Goal: Transaction & Acquisition: Purchase product/service

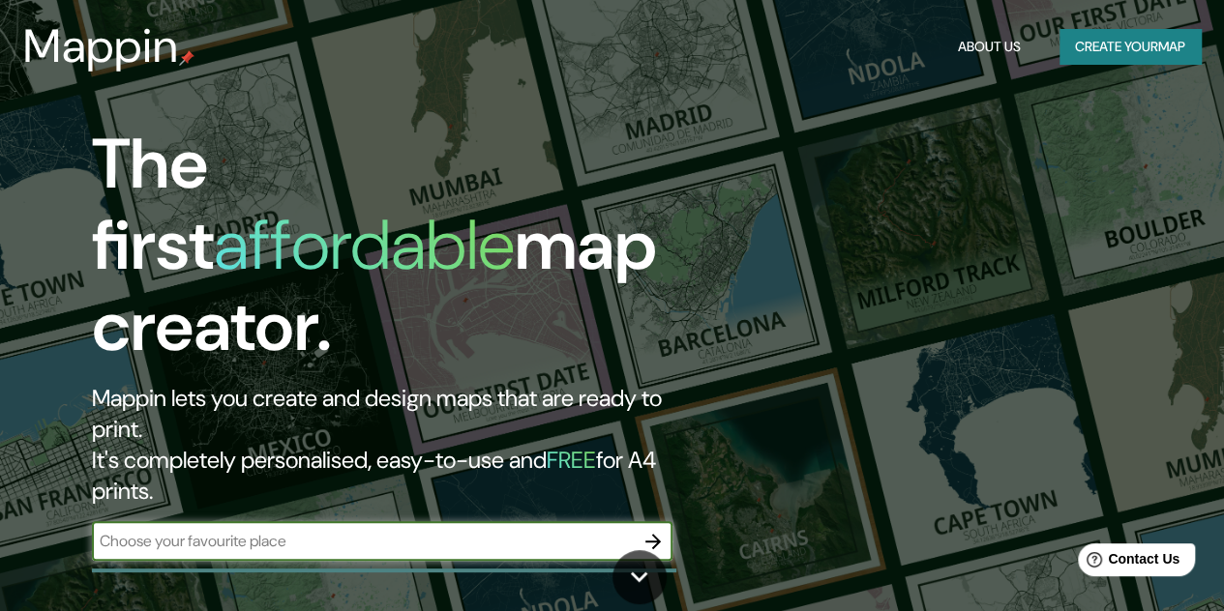
drag, startPoint x: 1081, startPoint y: 4, endPoint x: 695, endPoint y: 409, distance: 559.6
click at [704, 409] on h2 "Mappin lets you create and design maps that are ready to print. It's completely…" at bounding box center [398, 445] width 612 height 124
click at [375, 530] on input "text" at bounding box center [363, 541] width 542 height 22
type input "lima"
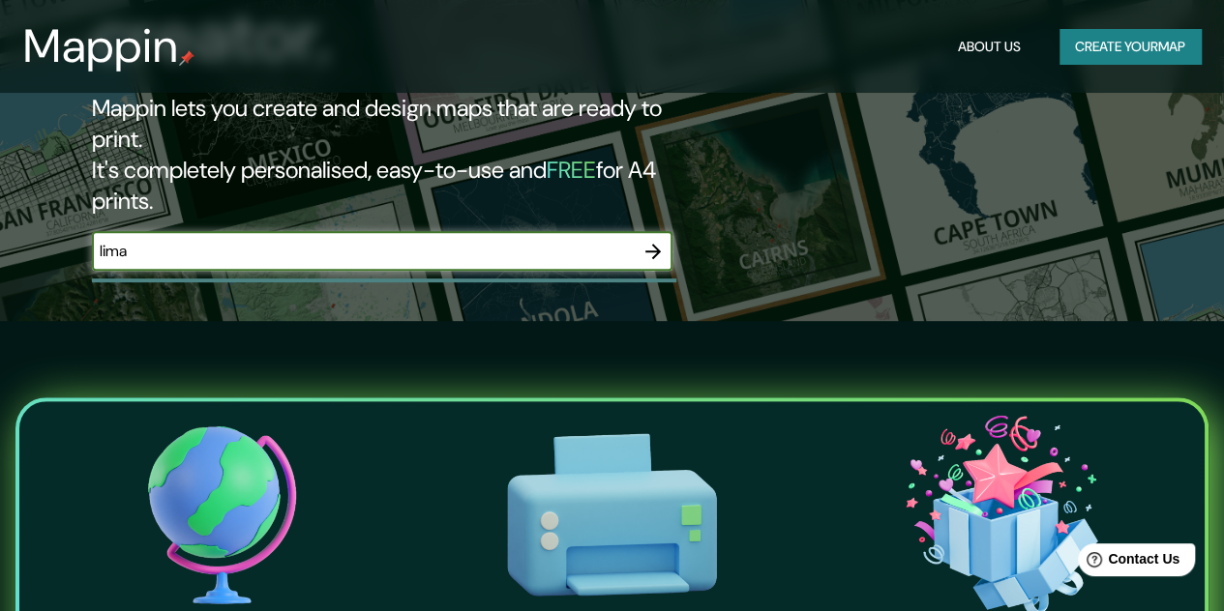
scroll to position [580, 0]
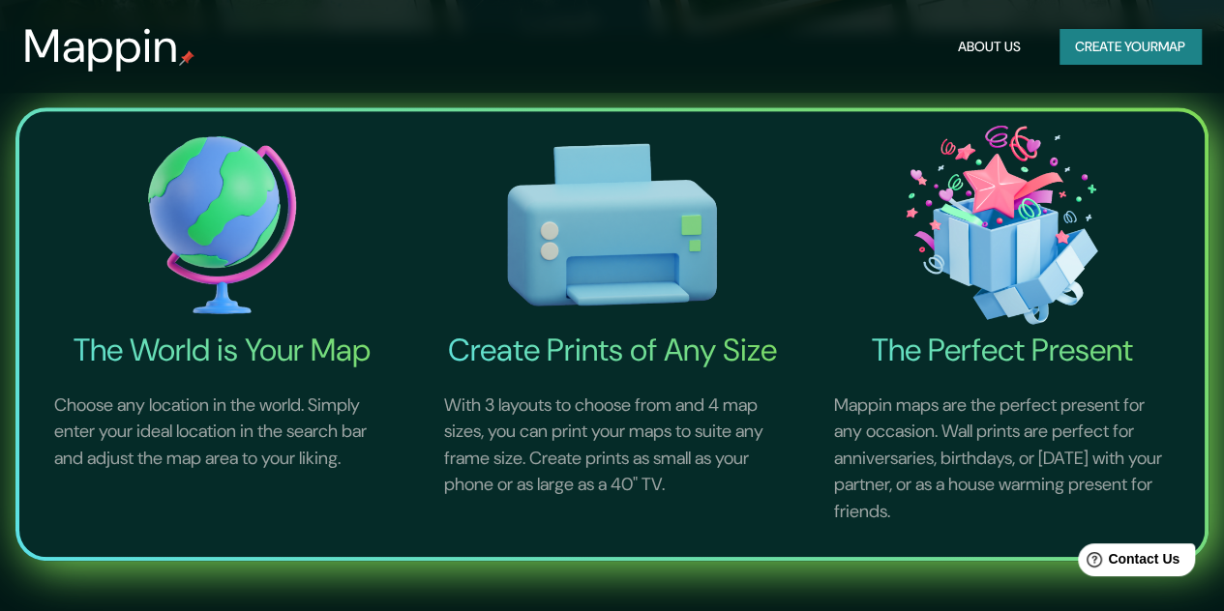
click at [219, 231] on img at bounding box center [222, 224] width 382 height 211
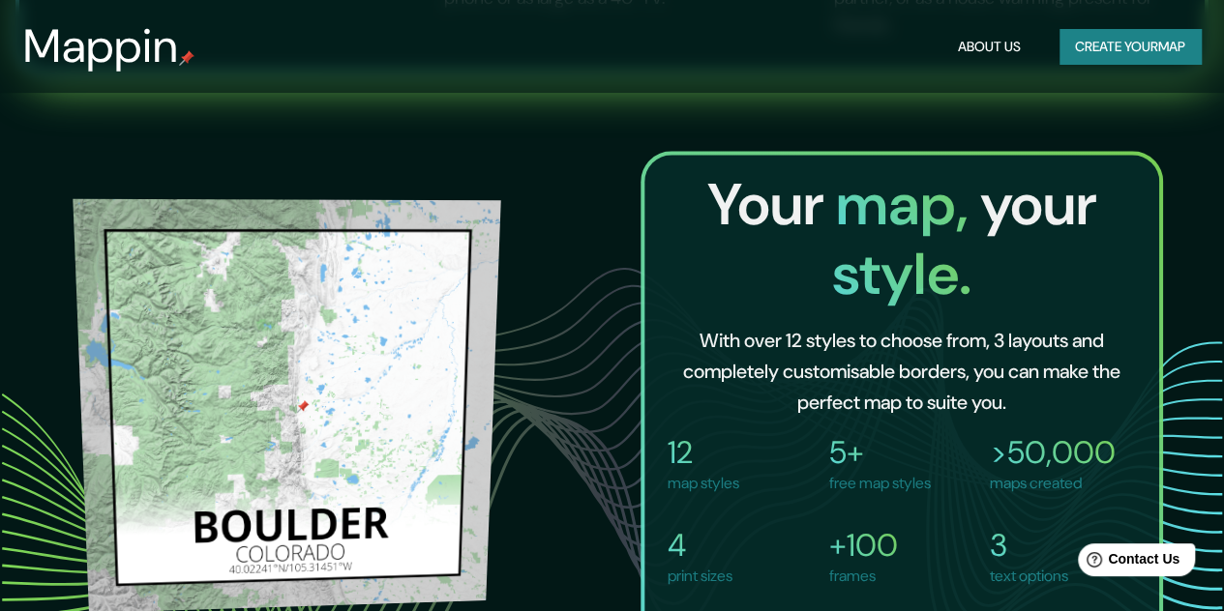
scroll to position [1064, 0]
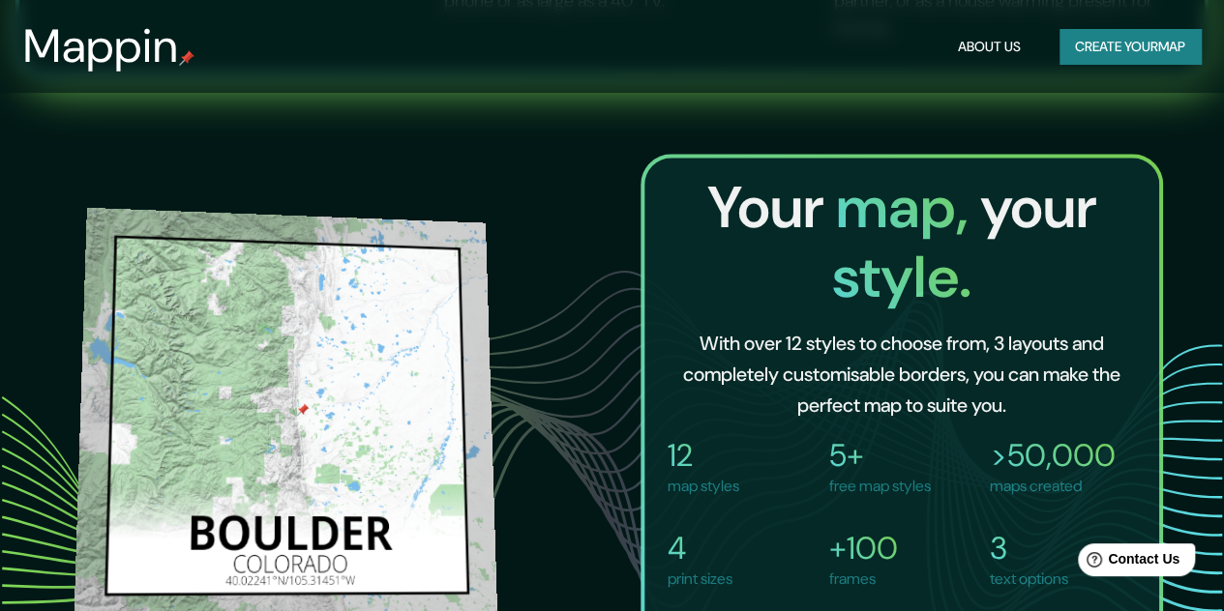
click at [356, 340] on img at bounding box center [285, 393] width 422 height 416
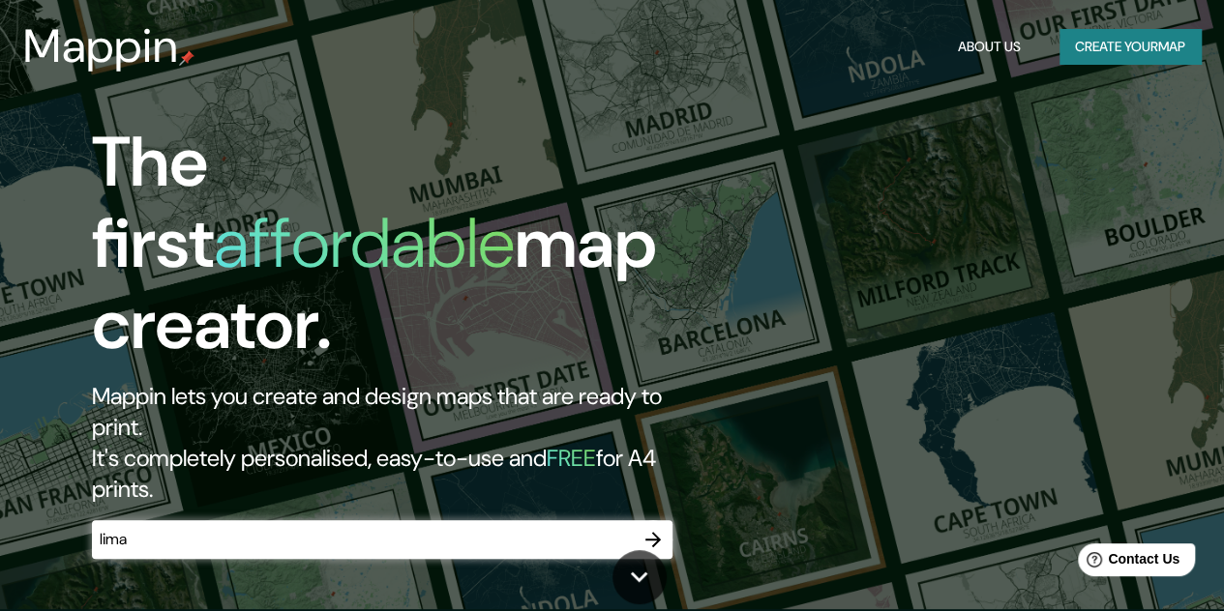
scroll to position [0, 0]
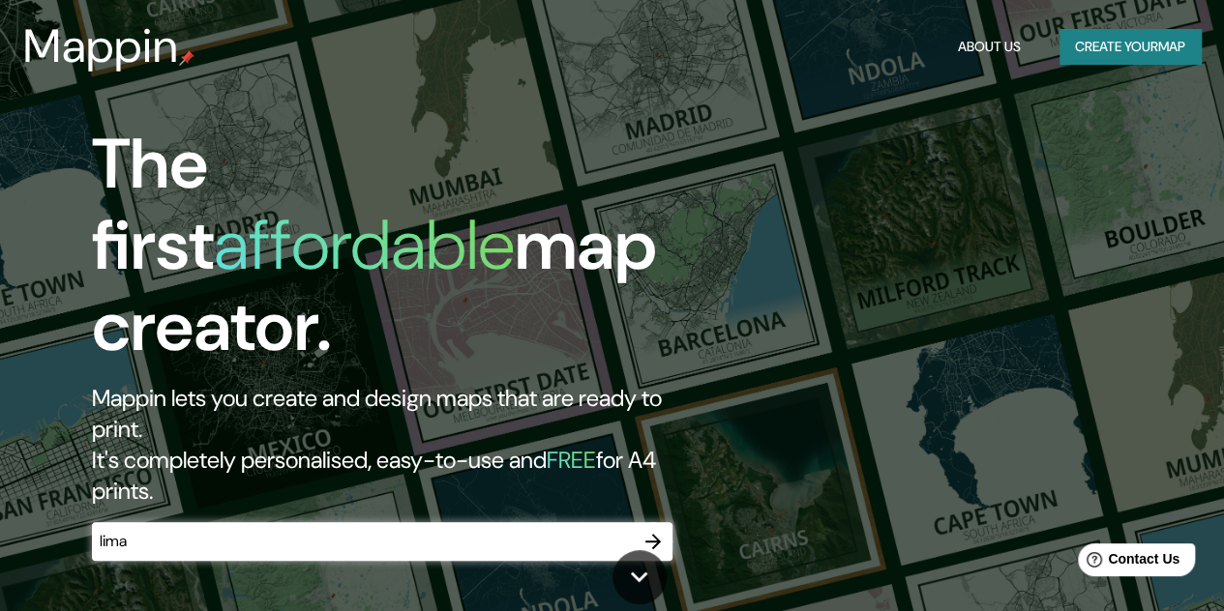
click at [996, 52] on button "About Us" at bounding box center [989, 47] width 78 height 36
click at [1087, 49] on button "Create your map" at bounding box center [1129, 47] width 141 height 36
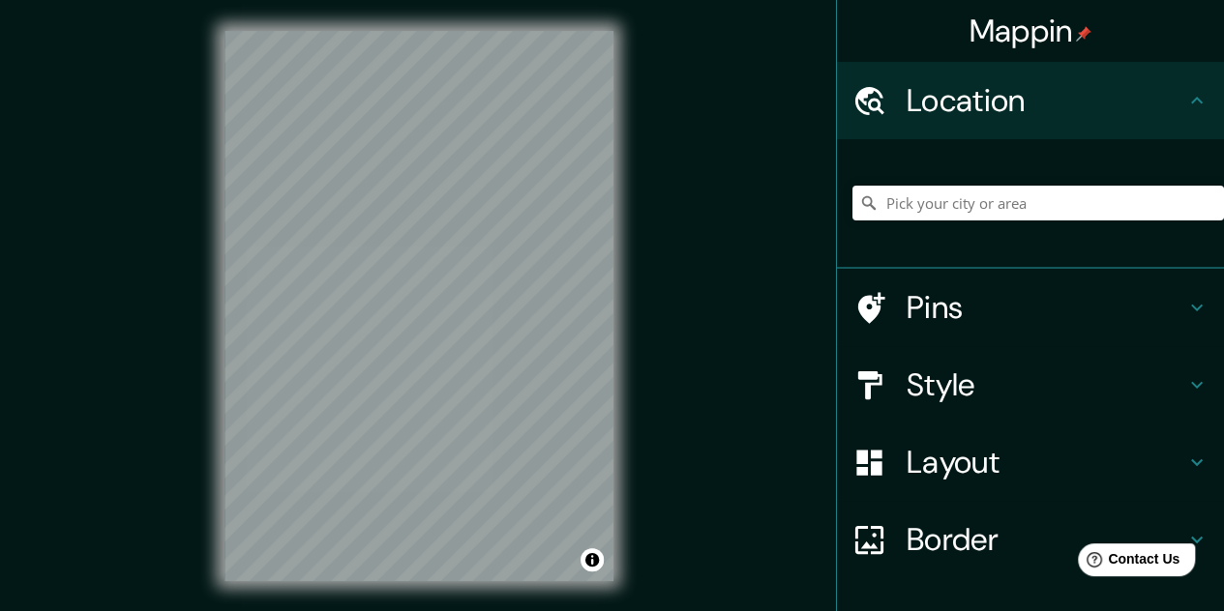
click at [938, 402] on h4 "Style" at bounding box center [1045, 385] width 279 height 39
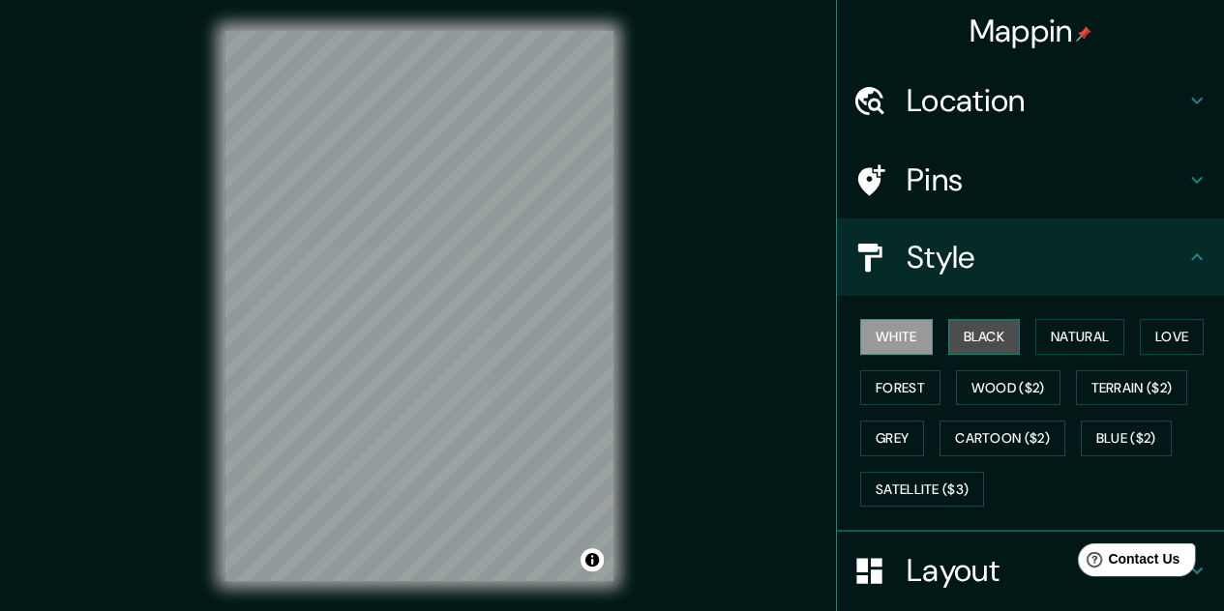
click at [971, 326] on button "Black" at bounding box center [984, 337] width 73 height 36
click at [904, 339] on button "White" at bounding box center [896, 337] width 73 height 36
click at [1049, 337] on button "Natural" at bounding box center [1079, 337] width 89 height 36
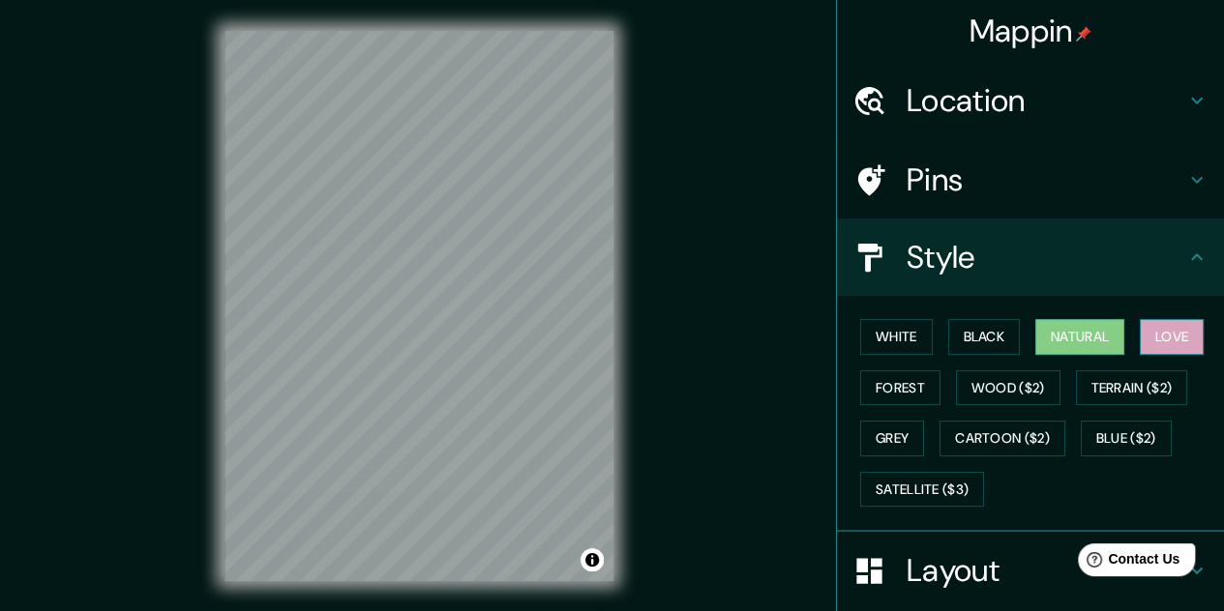
click at [1161, 343] on button "Love" at bounding box center [1171, 337] width 64 height 36
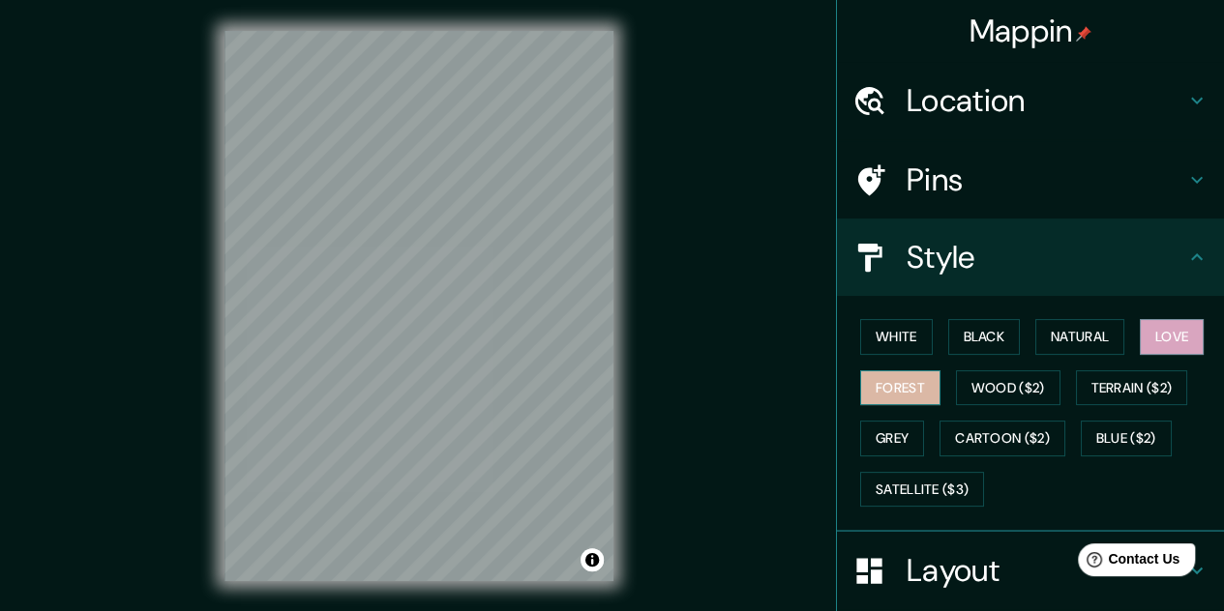
click at [872, 378] on button "Forest" at bounding box center [900, 388] width 80 height 36
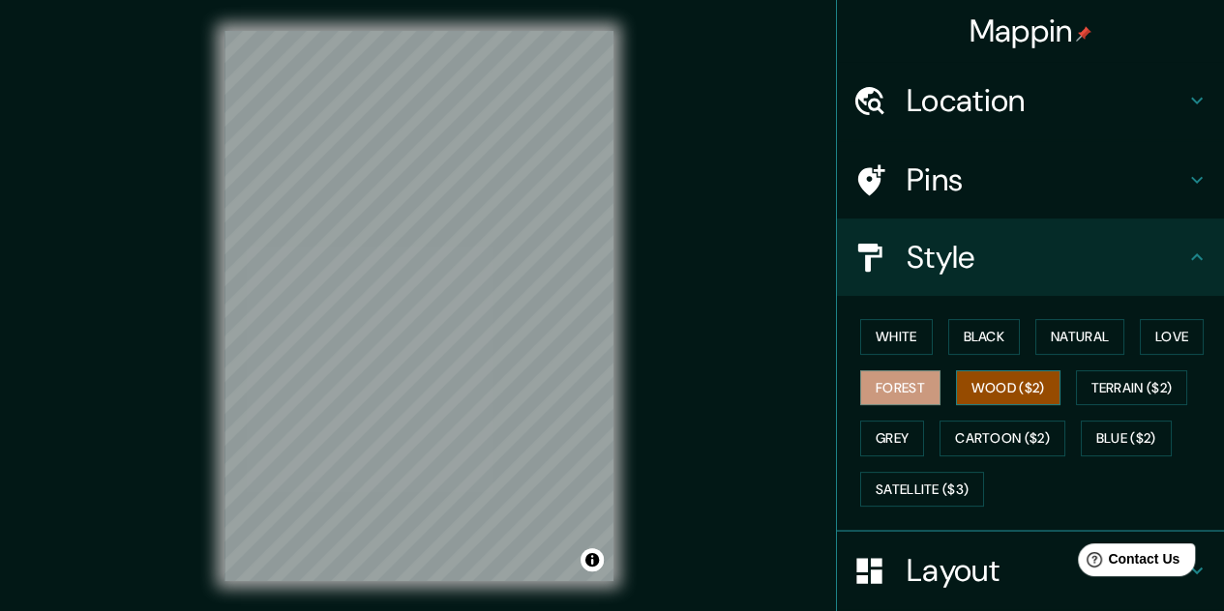
click at [996, 379] on button "Wood ($2)" at bounding box center [1008, 388] width 104 height 36
click at [1108, 390] on button "Terrain ($2)" at bounding box center [1132, 388] width 112 height 36
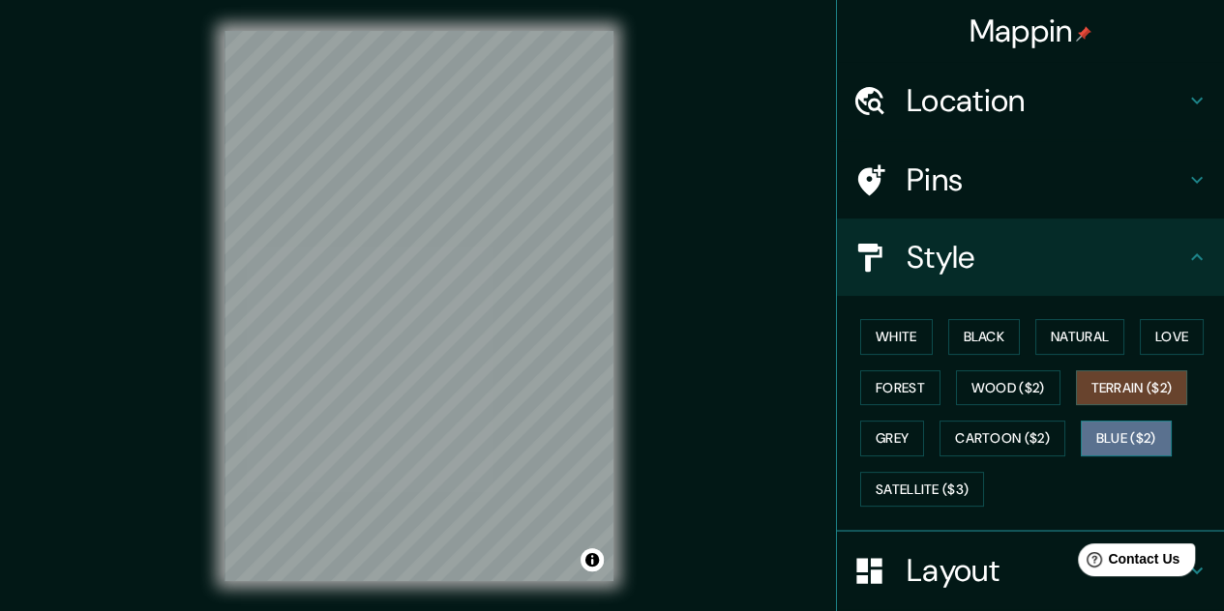
click at [1112, 436] on button "Blue ($2)" at bounding box center [1125, 439] width 91 height 36
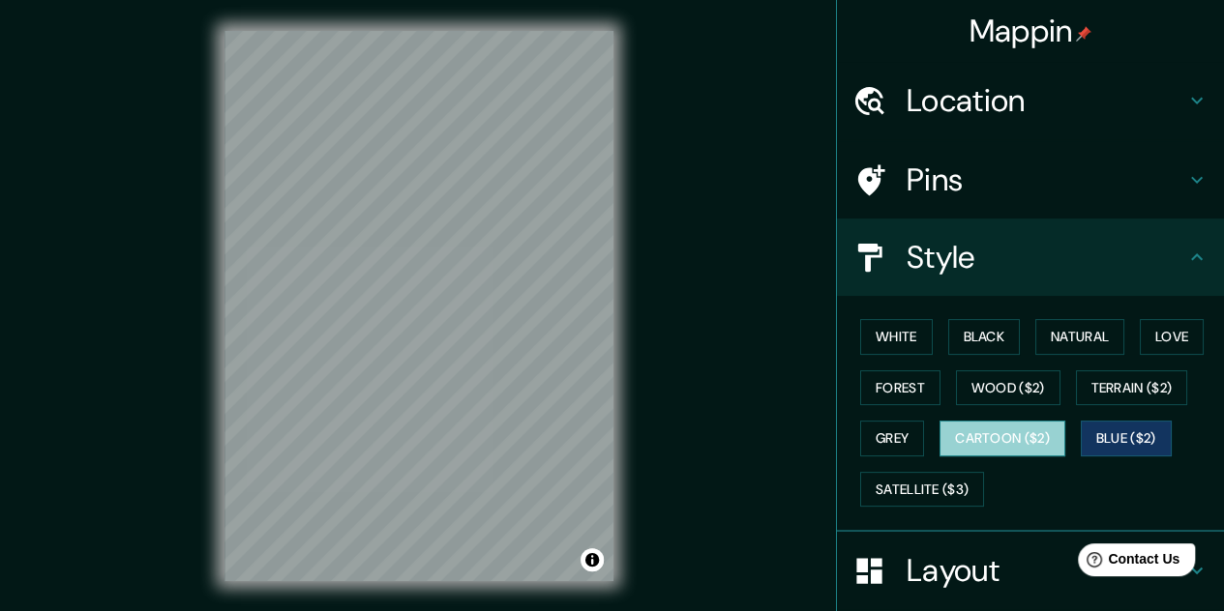
click at [1014, 439] on button "Cartoon ($2)" at bounding box center [1002, 439] width 126 height 36
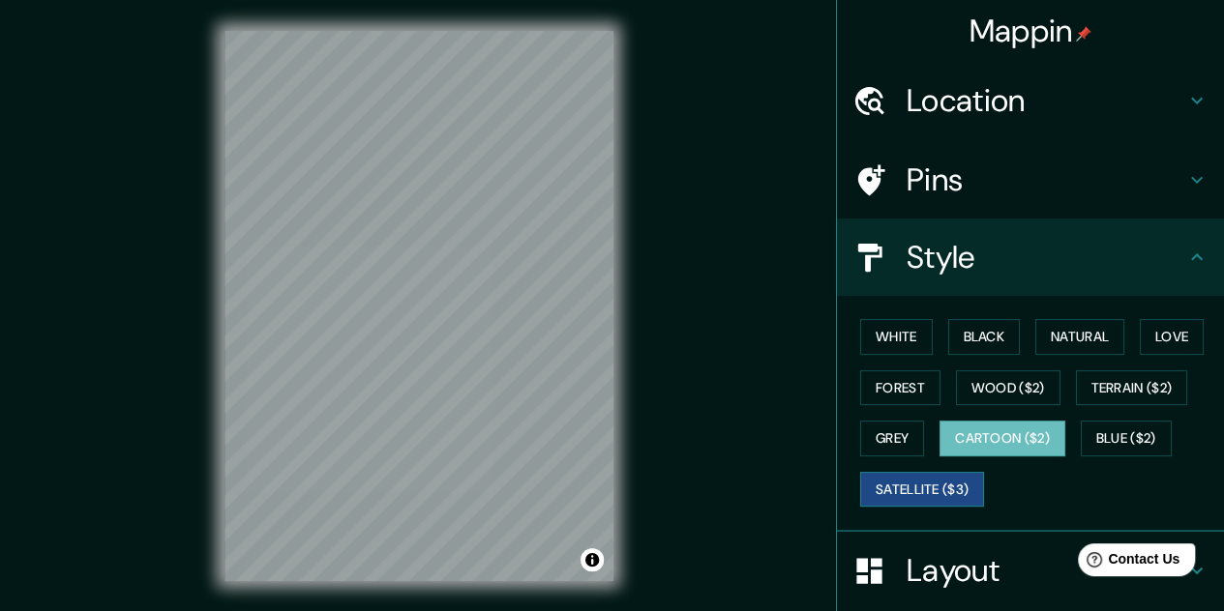
click at [879, 483] on button "Satellite ($3)" at bounding box center [922, 490] width 124 height 36
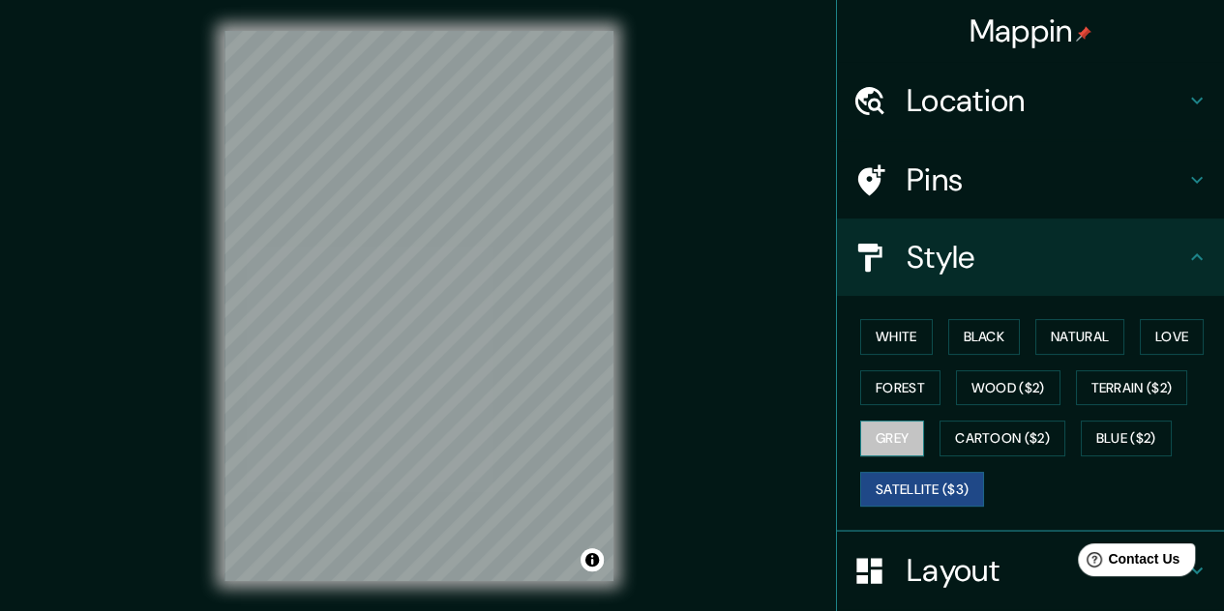
click at [866, 432] on button "Grey" at bounding box center [892, 439] width 64 height 36
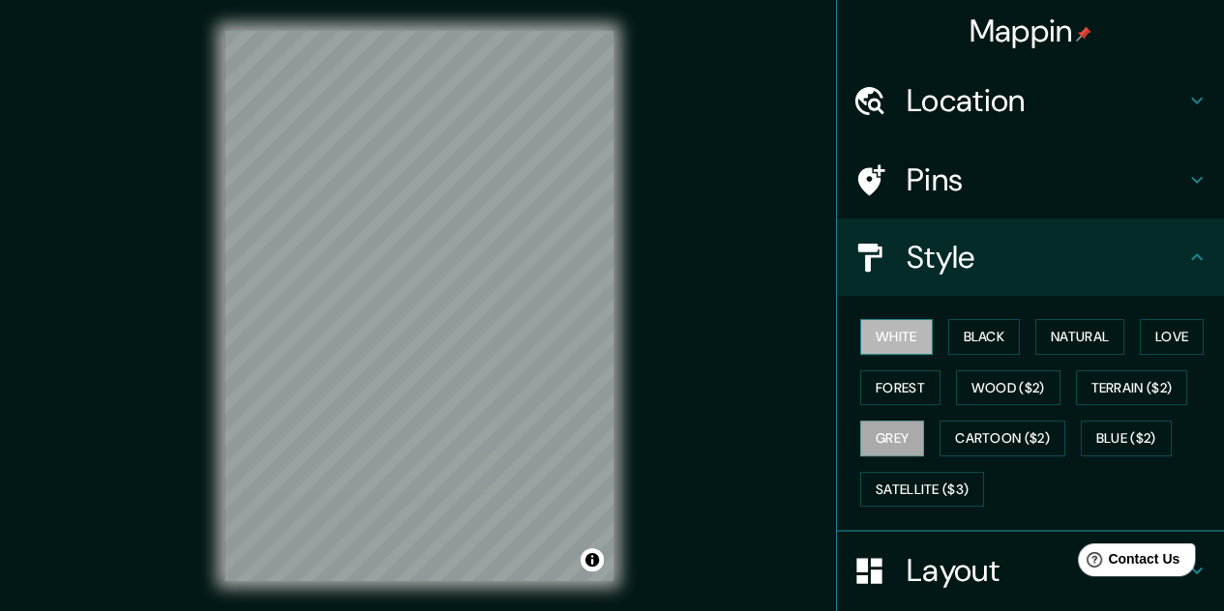
click at [896, 350] on button "White" at bounding box center [896, 337] width 73 height 36
click at [708, 332] on div "Mappin Location Pins Style White Black Natural Love Forest Wood ($2) Terrain ($…" at bounding box center [612, 321] width 1224 height 643
click at [989, 341] on button "Black" at bounding box center [984, 337] width 73 height 36
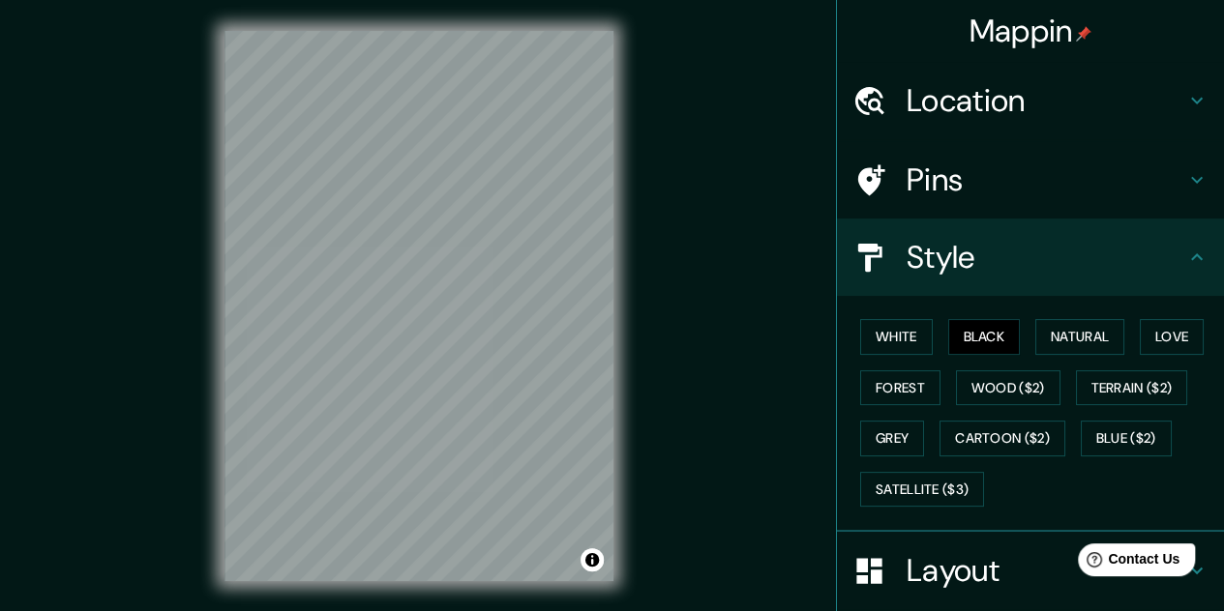
click at [915, 192] on h4 "Pins" at bounding box center [1045, 180] width 279 height 39
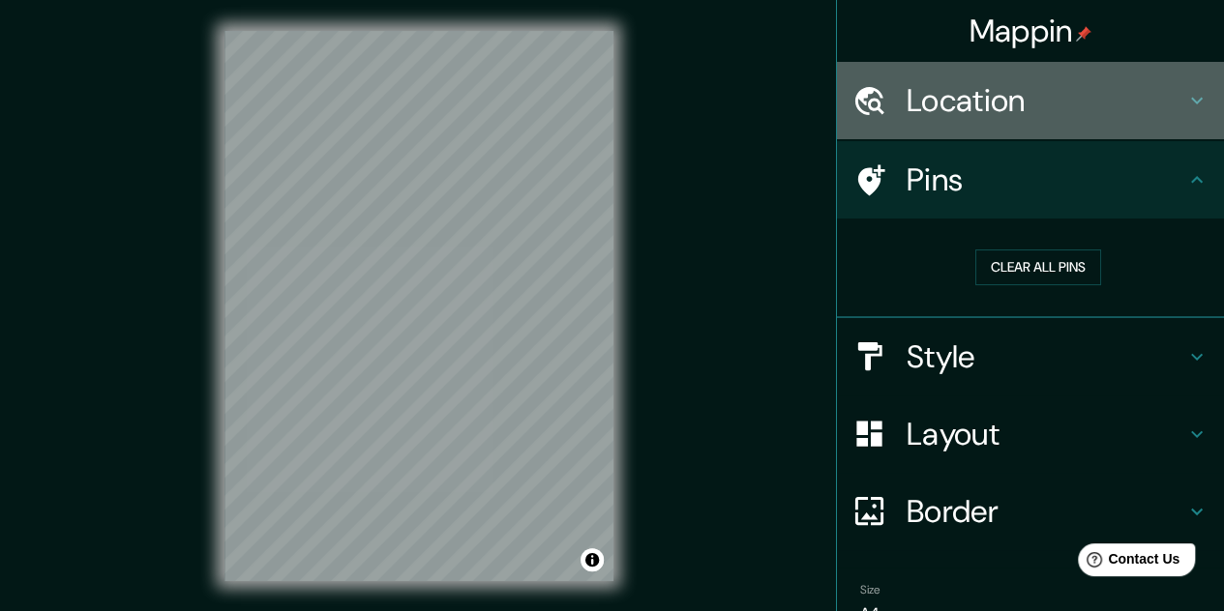
click at [1001, 111] on h4 "Location" at bounding box center [1045, 100] width 279 height 39
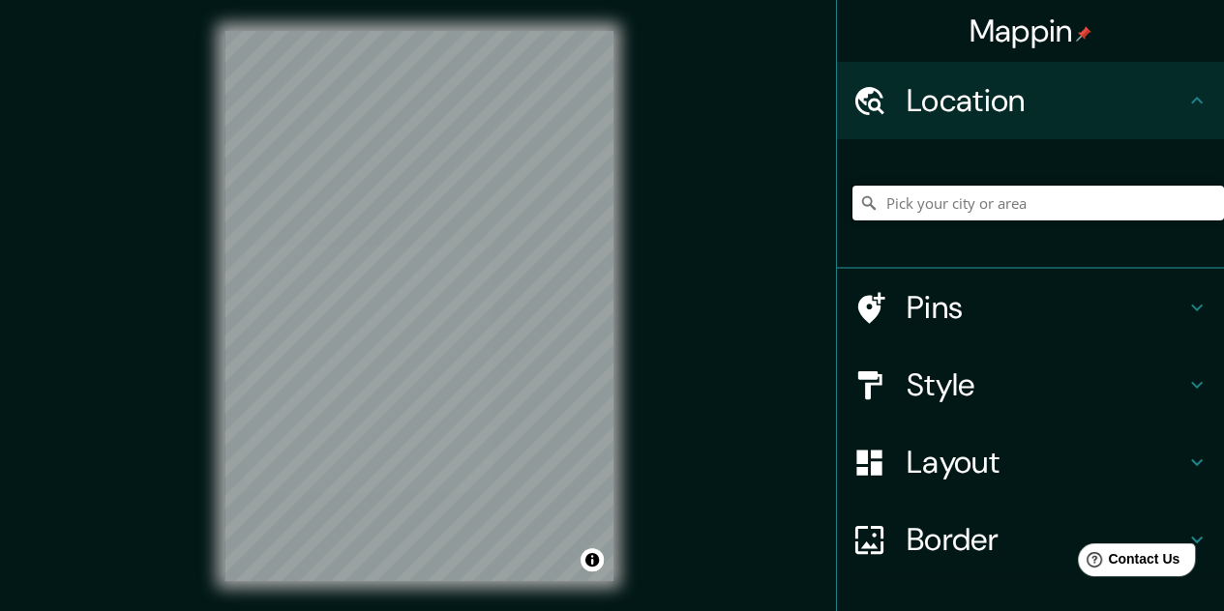
click at [940, 204] on input "Pick your city or area" at bounding box center [1037, 203] width 371 height 35
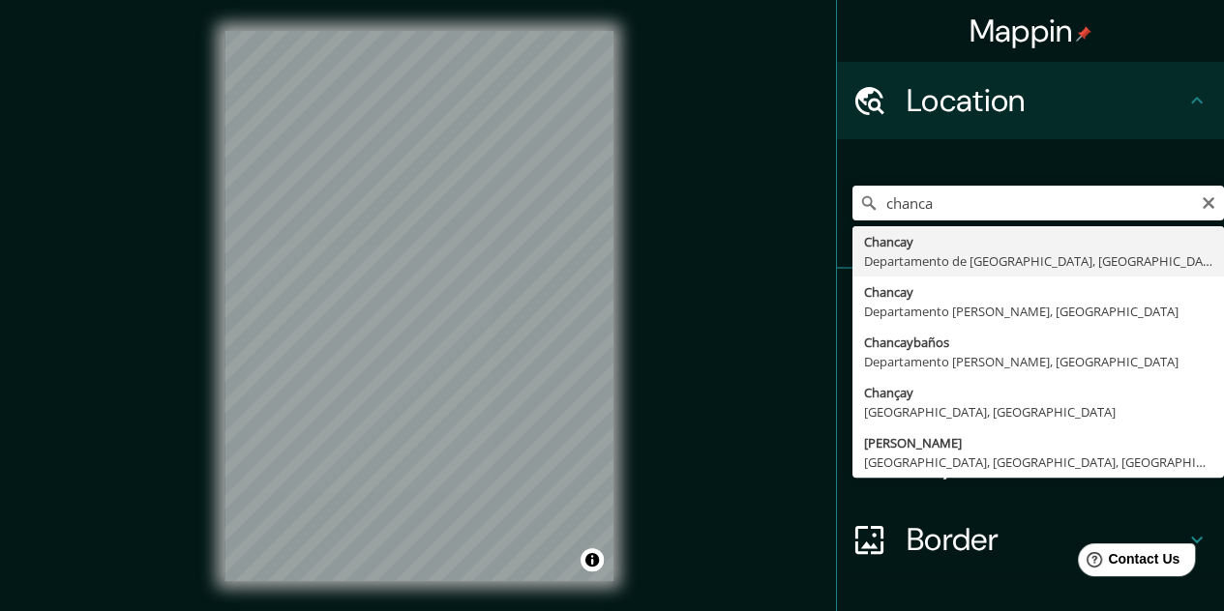
type input "[GEOGRAPHIC_DATA], [GEOGRAPHIC_DATA], [GEOGRAPHIC_DATA]"
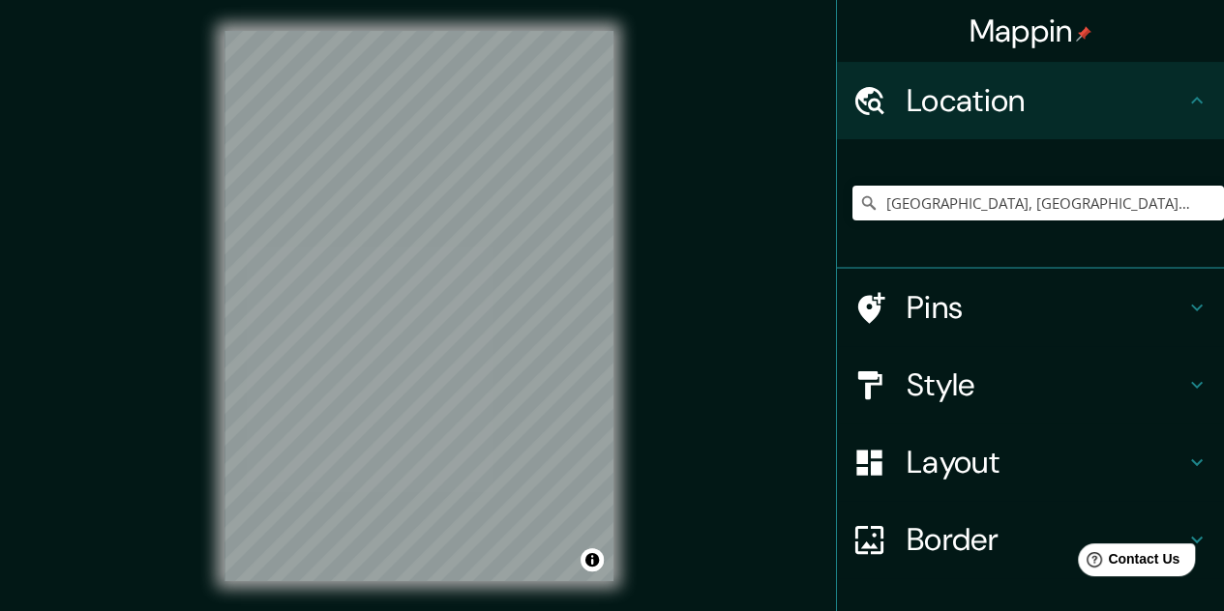
click at [701, 359] on div "Mappin Location [GEOGRAPHIC_DATA], [GEOGRAPHIC_DATA], [GEOGRAPHIC_DATA] Pins St…" at bounding box center [612, 321] width 1224 height 643
click at [969, 374] on h4 "Style" at bounding box center [1045, 385] width 279 height 39
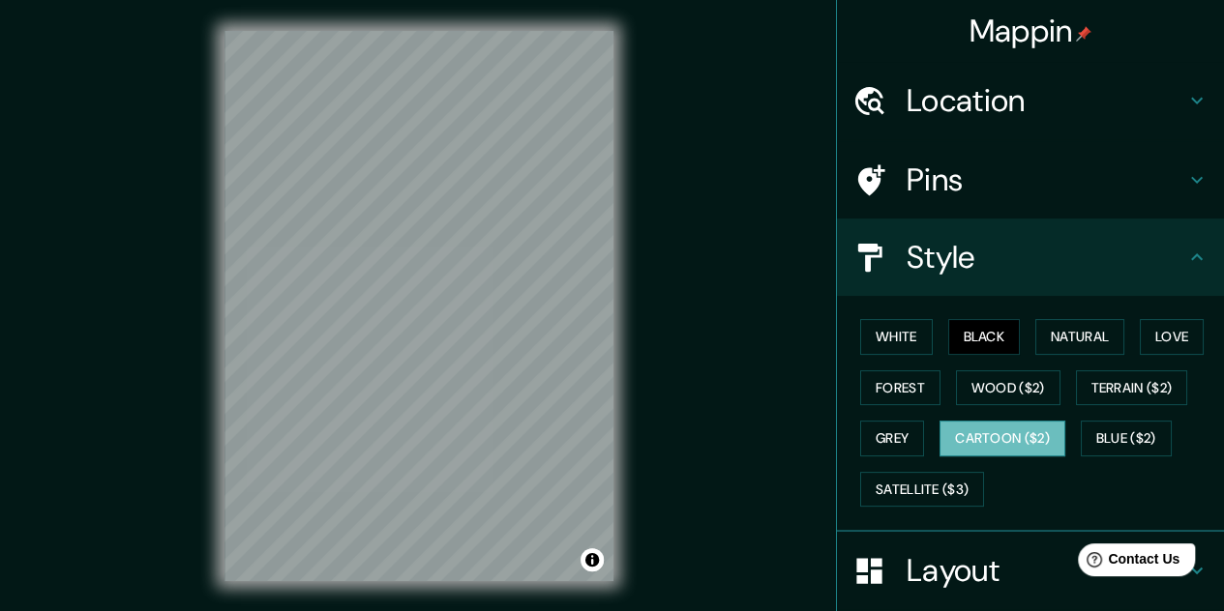
click at [1014, 444] on button "Cartoon ($2)" at bounding box center [1002, 439] width 126 height 36
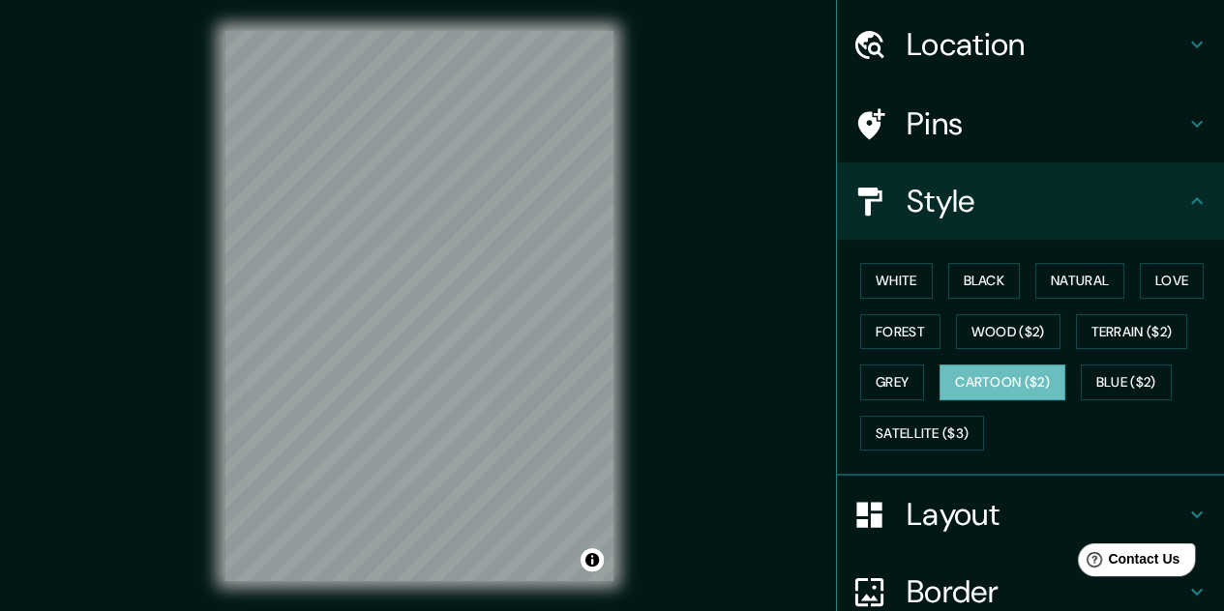
scroll to position [97, 0]
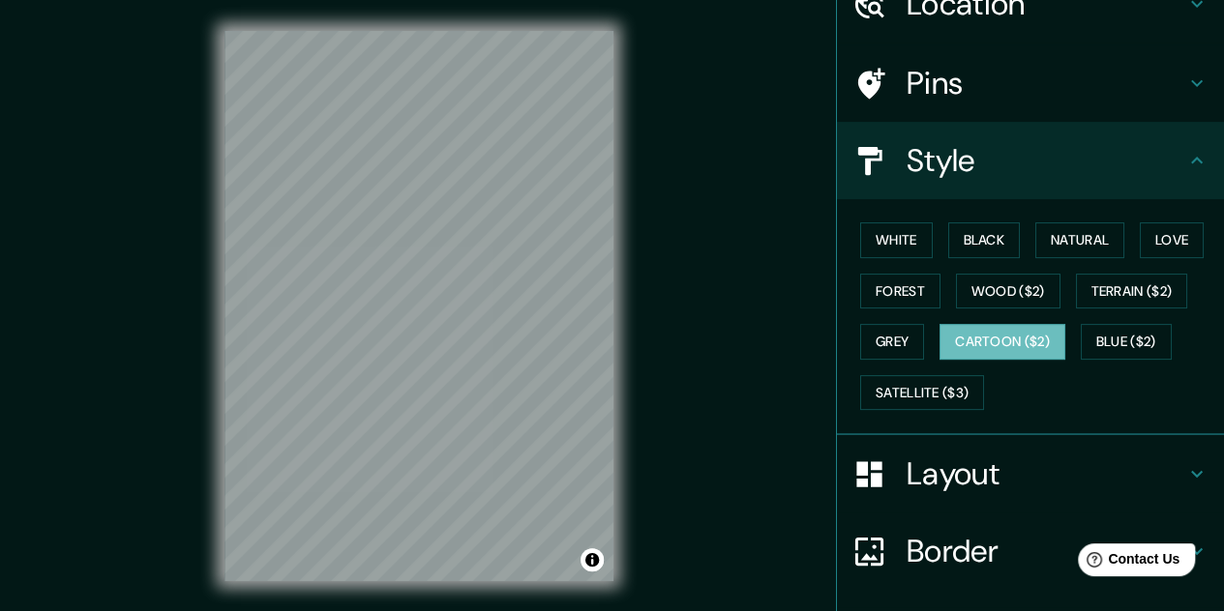
click at [956, 496] on div "Layout" at bounding box center [1030, 473] width 387 height 77
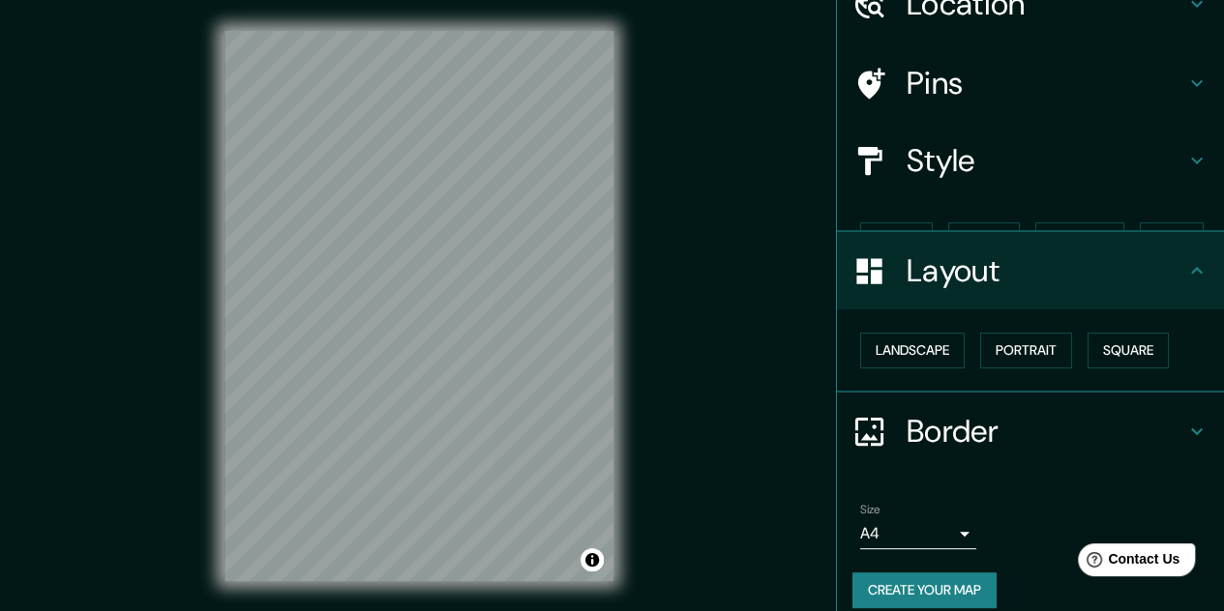
scroll to position [83, 0]
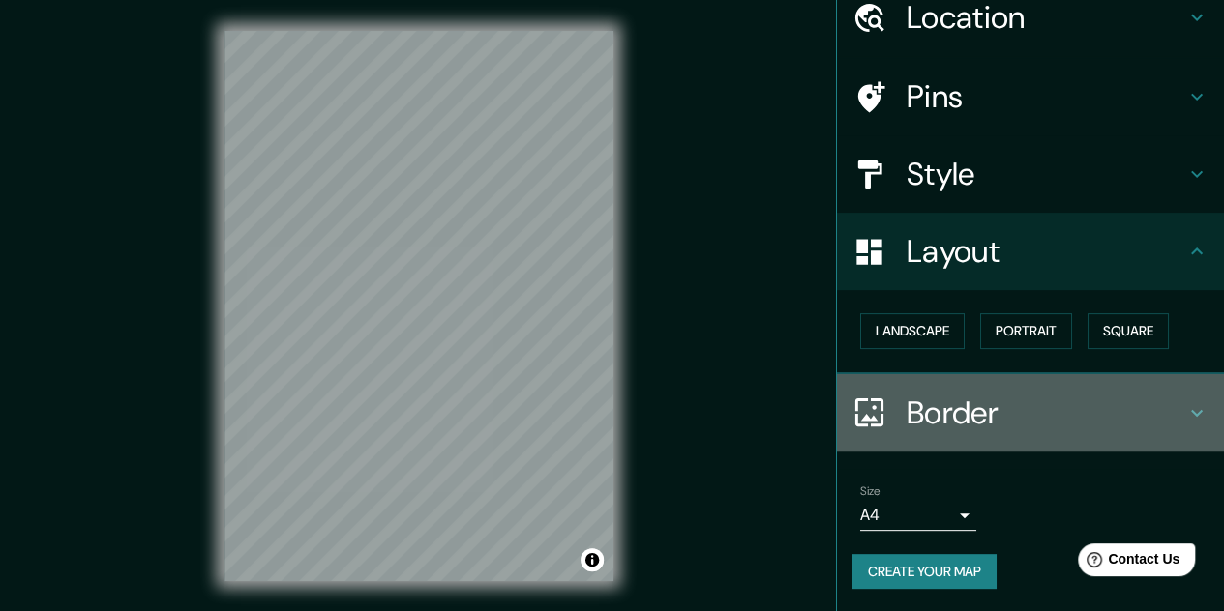
click at [960, 419] on h4 "Border" at bounding box center [1045, 413] width 279 height 39
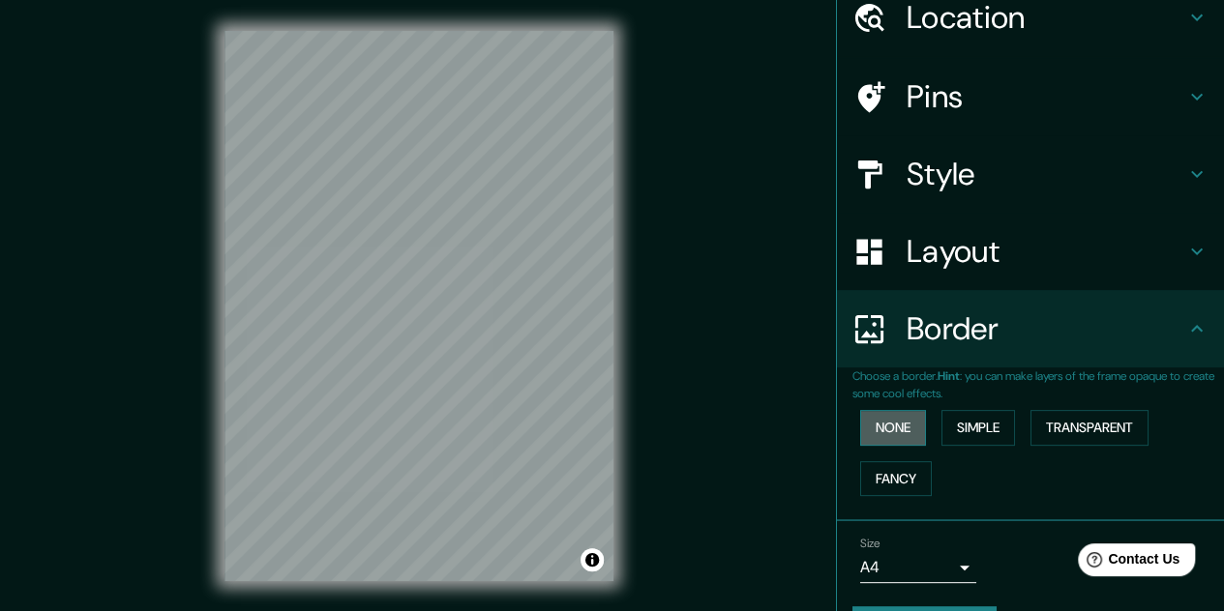
click at [894, 422] on button "None" at bounding box center [893, 428] width 66 height 36
click at [963, 430] on button "Simple" at bounding box center [978, 428] width 74 height 36
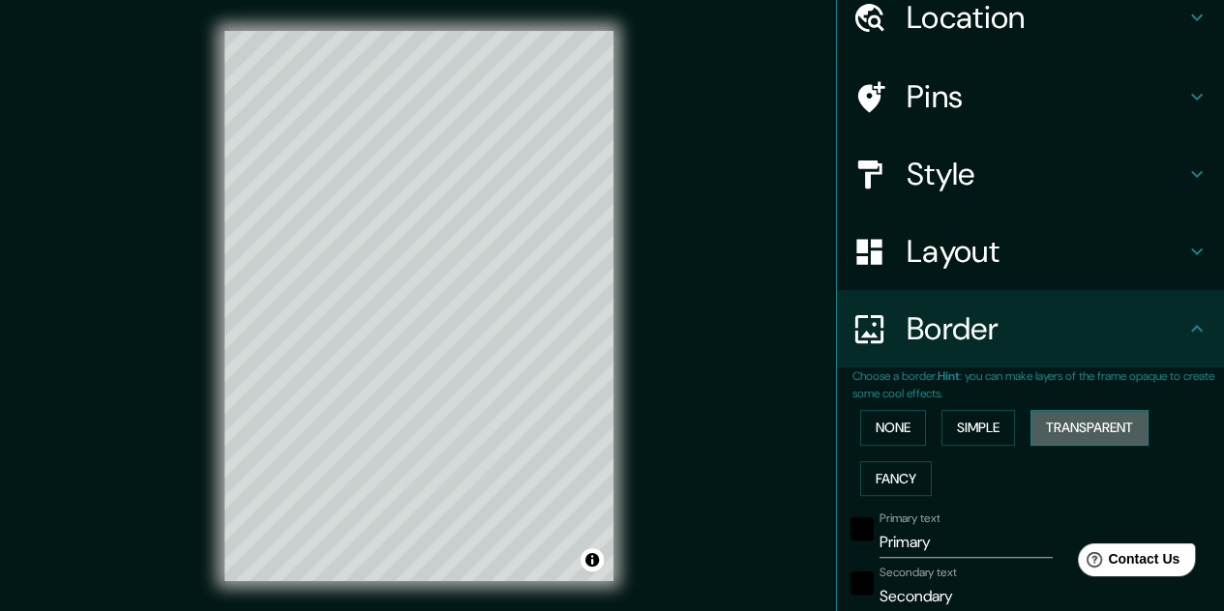
click at [1049, 426] on button "Transparent" at bounding box center [1089, 428] width 118 height 36
click at [887, 469] on button "Fancy" at bounding box center [896, 479] width 72 height 36
click at [886, 436] on button "None" at bounding box center [893, 428] width 66 height 36
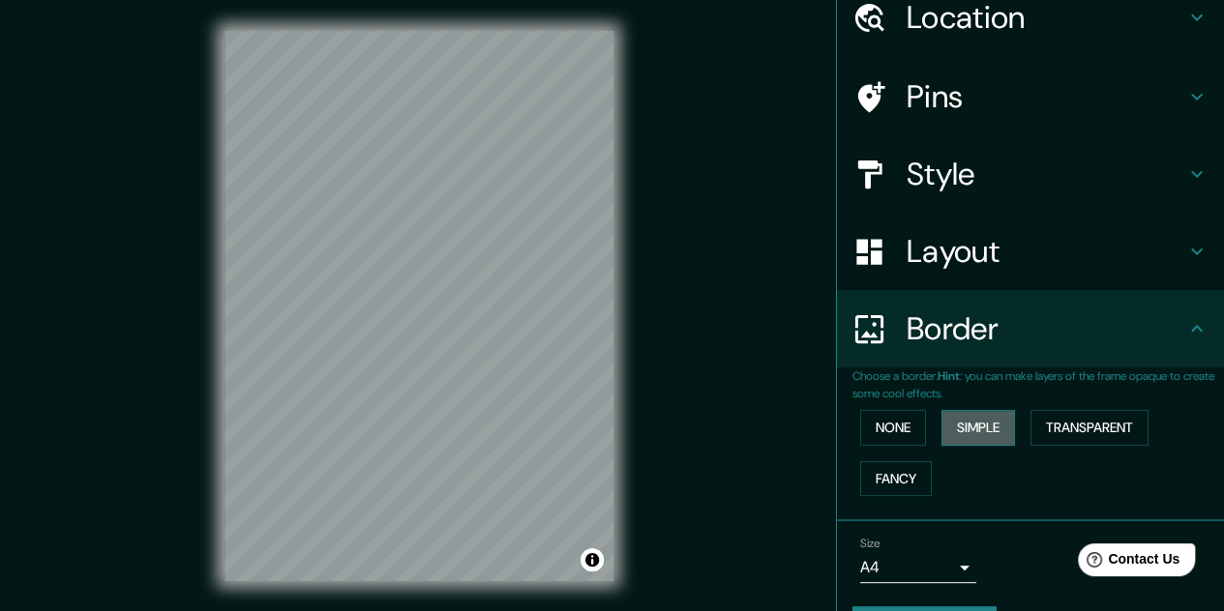
click at [949, 429] on button "Simple" at bounding box center [978, 428] width 74 height 36
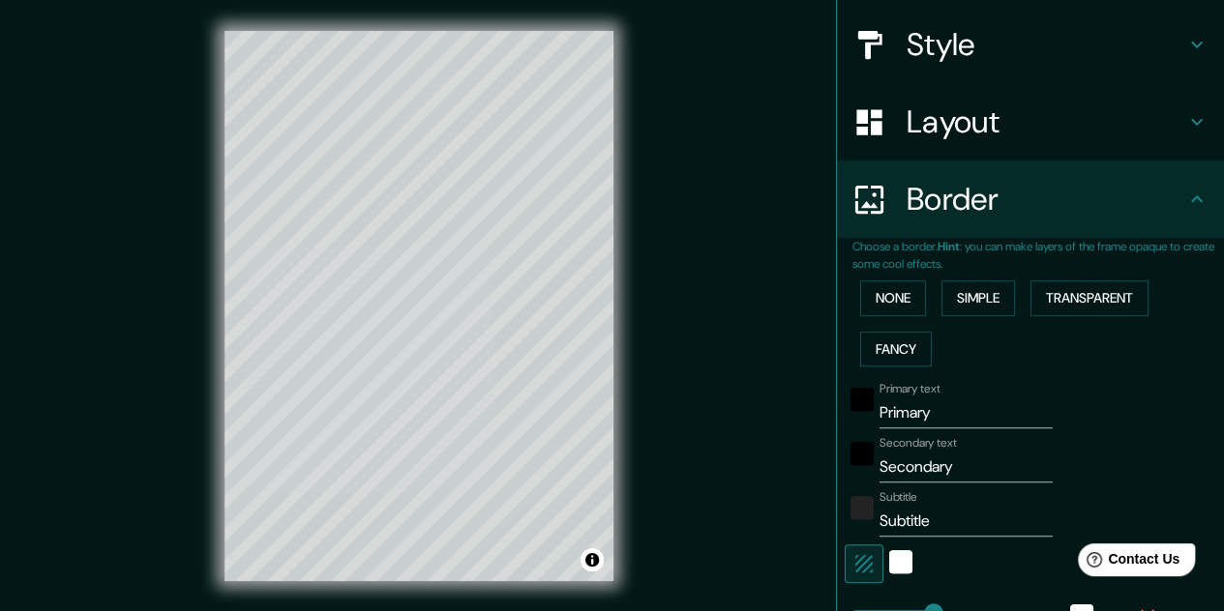
scroll to position [277, 0]
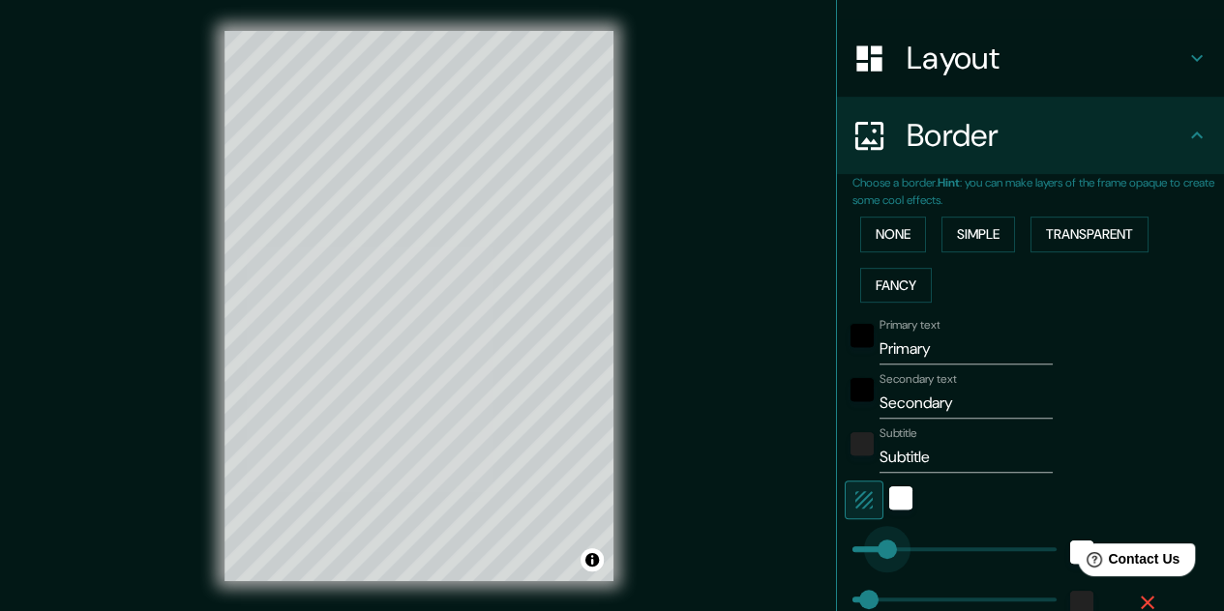
type input "66"
drag, startPoint x: 911, startPoint y: 546, endPoint x: 871, endPoint y: 546, distance: 40.6
type input "32"
type input "335"
drag, startPoint x: 873, startPoint y: 543, endPoint x: 1007, endPoint y: 548, distance: 133.6
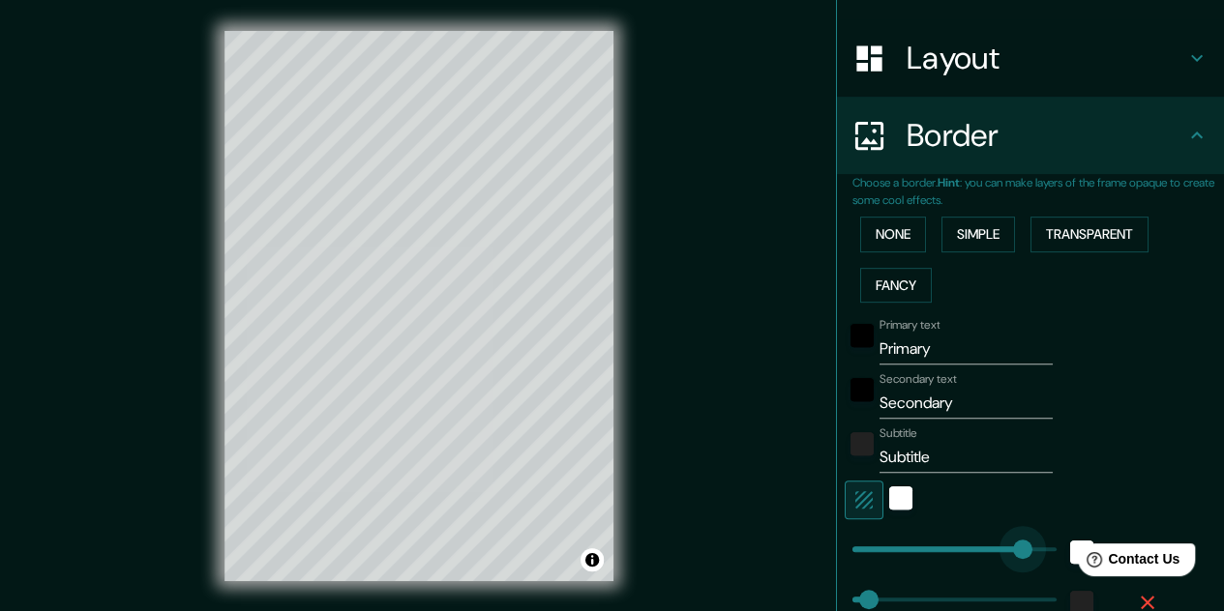
type input "32"
type input "5"
drag, startPoint x: 1008, startPoint y: 547, endPoint x: 840, endPoint y: 547, distance: 168.3
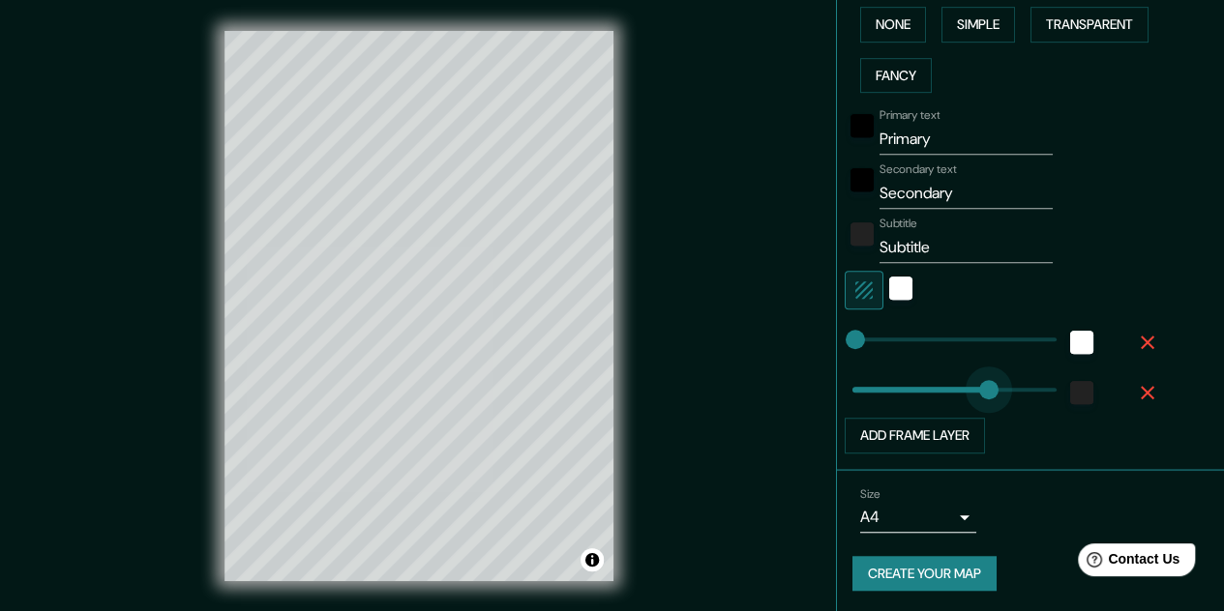
type input "276"
drag, startPoint x: 855, startPoint y: 384, endPoint x: 977, endPoint y: 386, distance: 121.9
type input "0"
drag, startPoint x: 981, startPoint y: 388, endPoint x: 794, endPoint y: 394, distance: 186.8
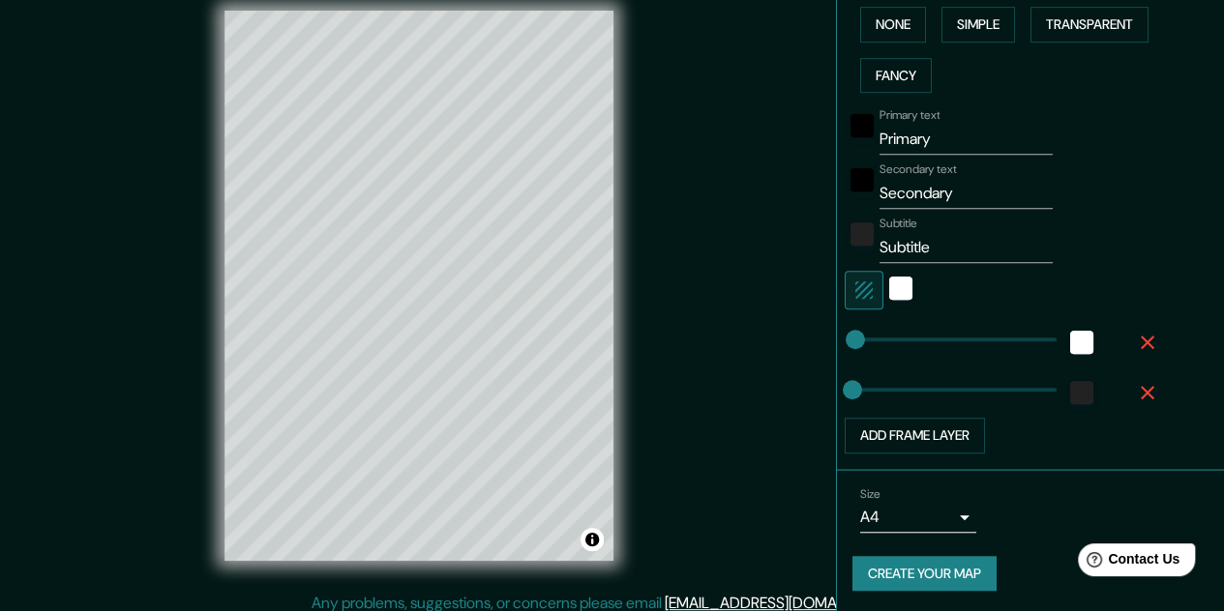
scroll to position [31, 0]
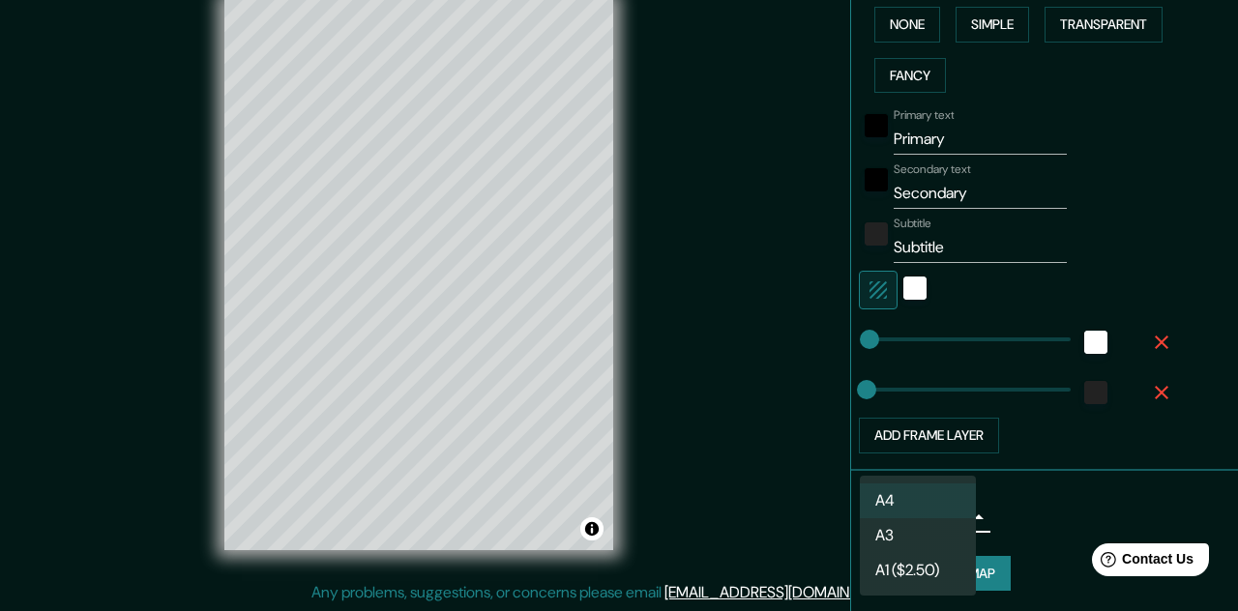
click at [944, 519] on body "Mappin Location [GEOGRAPHIC_DATA], [GEOGRAPHIC_DATA], [GEOGRAPHIC_DATA] Pins St…" at bounding box center [619, 274] width 1238 height 611
click at [922, 533] on li "A3" at bounding box center [918, 535] width 116 height 35
type input "a4"
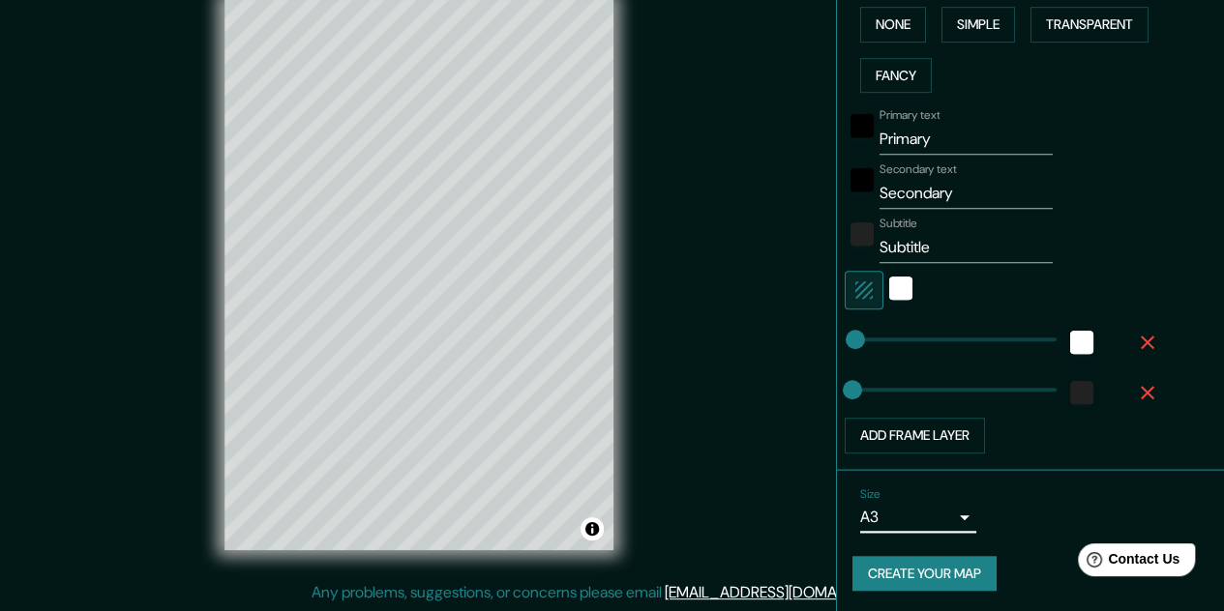
click at [939, 565] on button "Create your map" at bounding box center [924, 574] width 144 height 36
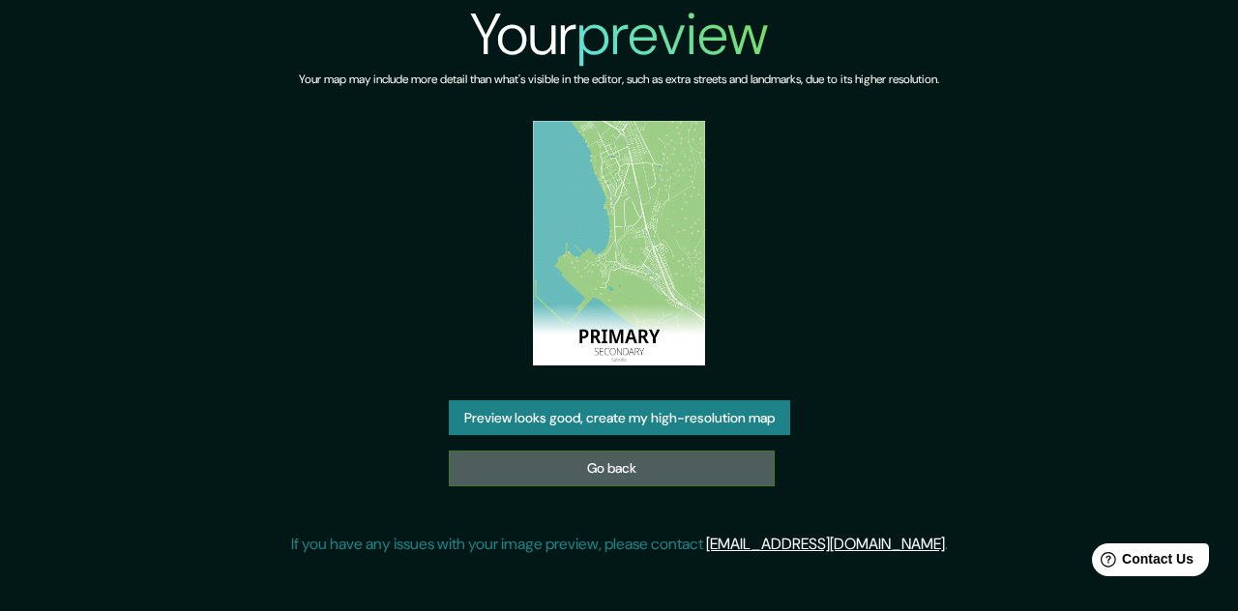
click at [650, 474] on link "Go back" at bounding box center [612, 469] width 326 height 36
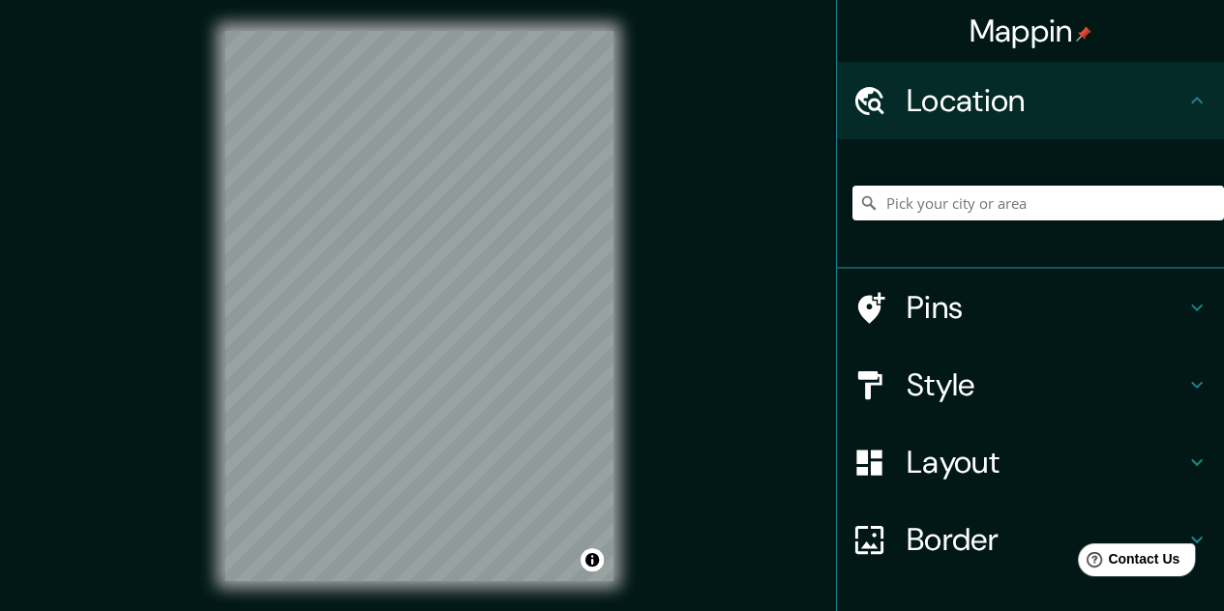
click at [620, 285] on div "© Mapbox © OpenStreetMap Improve this map" at bounding box center [418, 306] width 451 height 612
